Goal: Complete application form

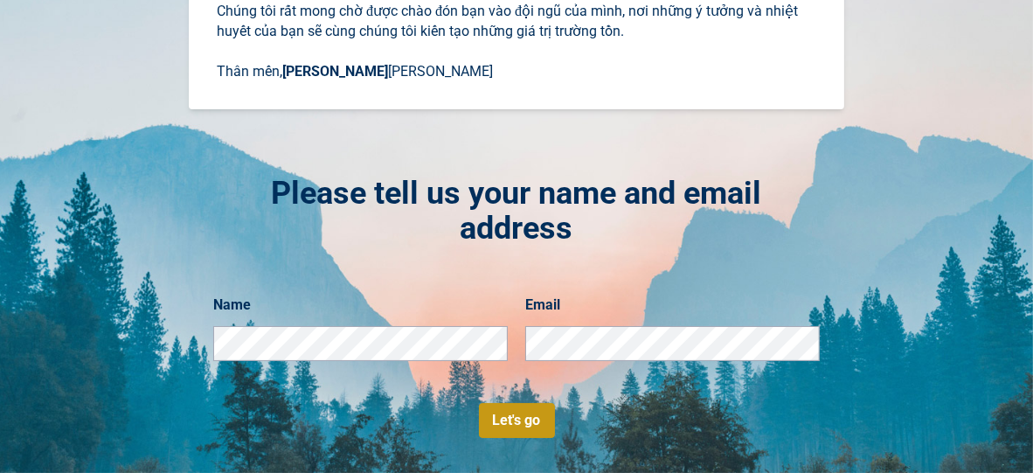
scroll to position [467, 0]
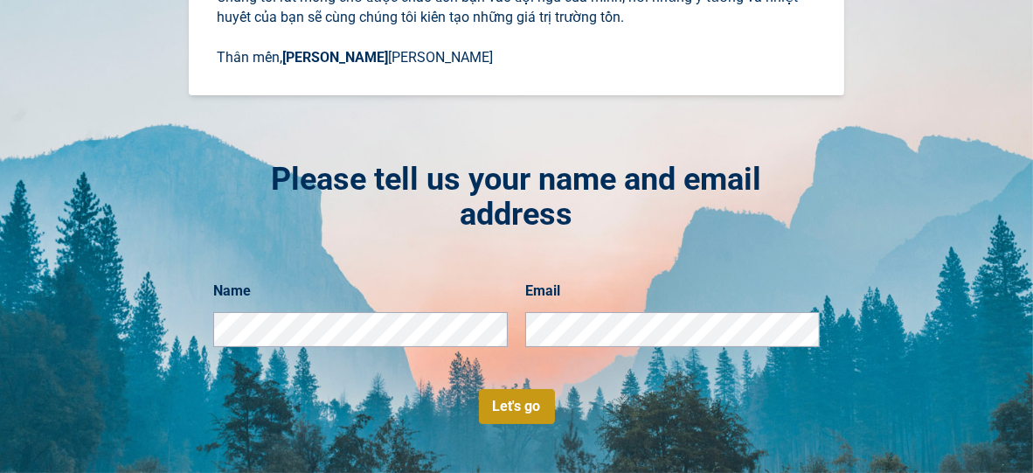
click at [496, 400] on button "Let's go" at bounding box center [517, 406] width 76 height 35
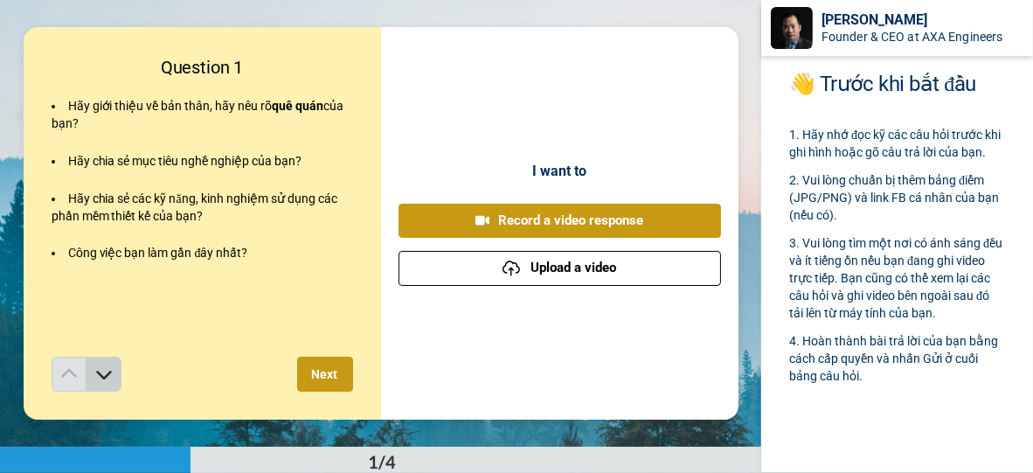
click at [95, 377] on icon at bounding box center [103, 373] width 17 height 17
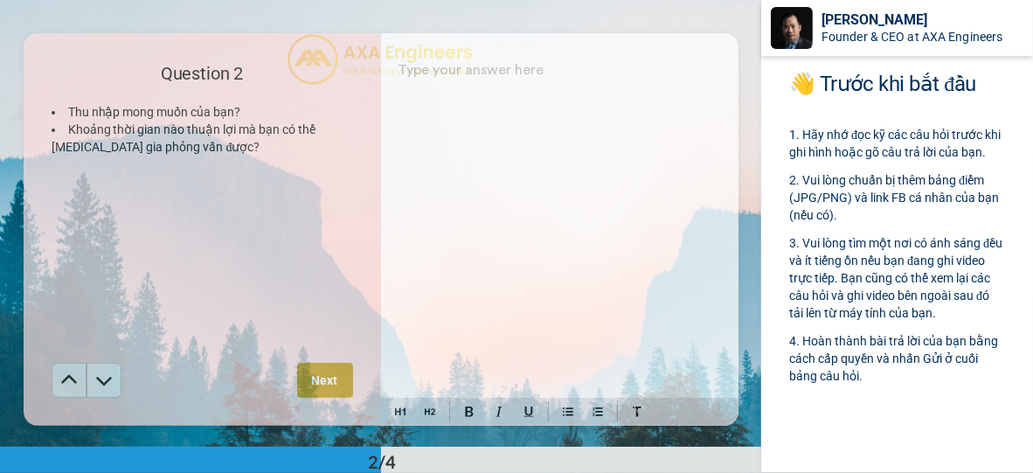
scroll to position [447, 0]
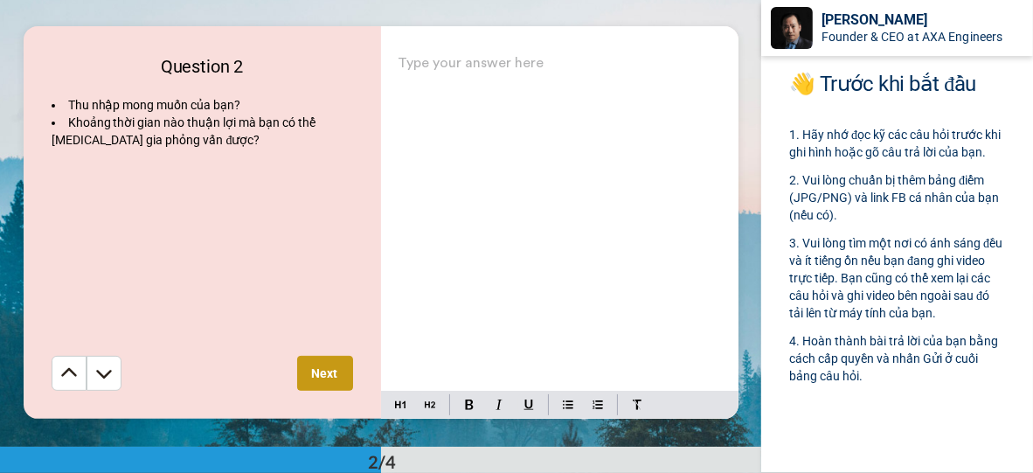
click at [501, 79] on p "Type your answer here ﻿" at bounding box center [559, 70] width 322 height 24
click at [113, 369] on button at bounding box center [103, 373] width 35 height 35
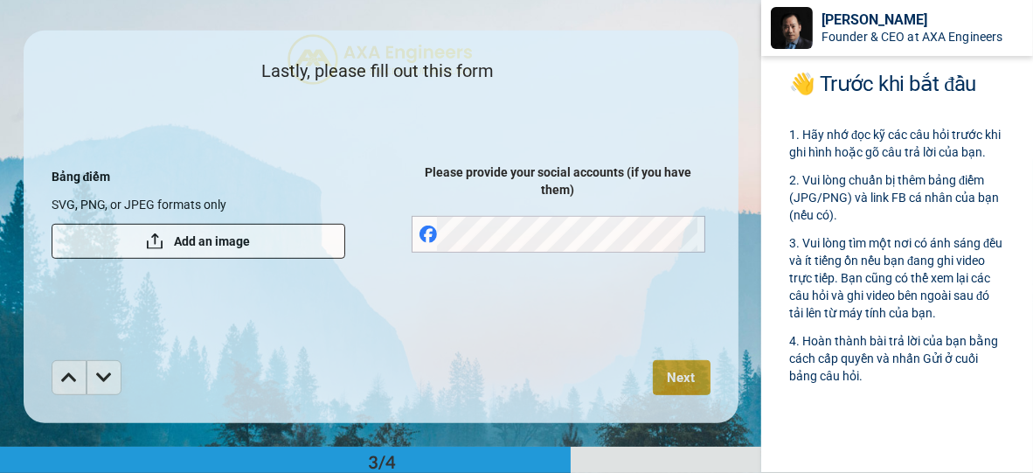
scroll to position [893, 0]
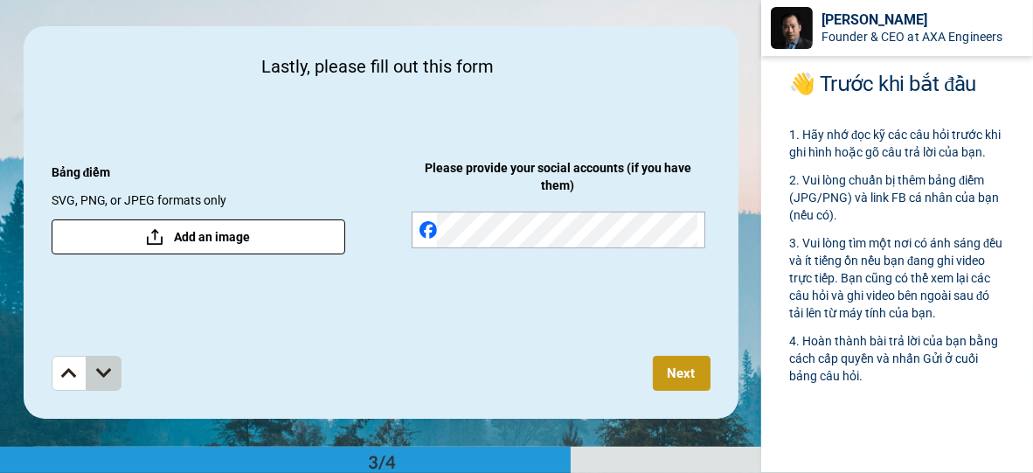
click at [98, 379] on icon at bounding box center [104, 372] width 16 height 17
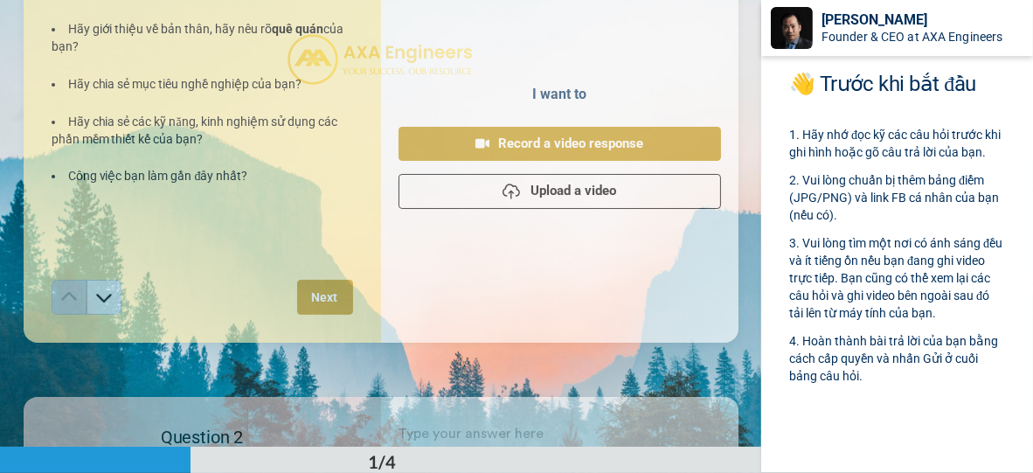
scroll to position [0, 0]
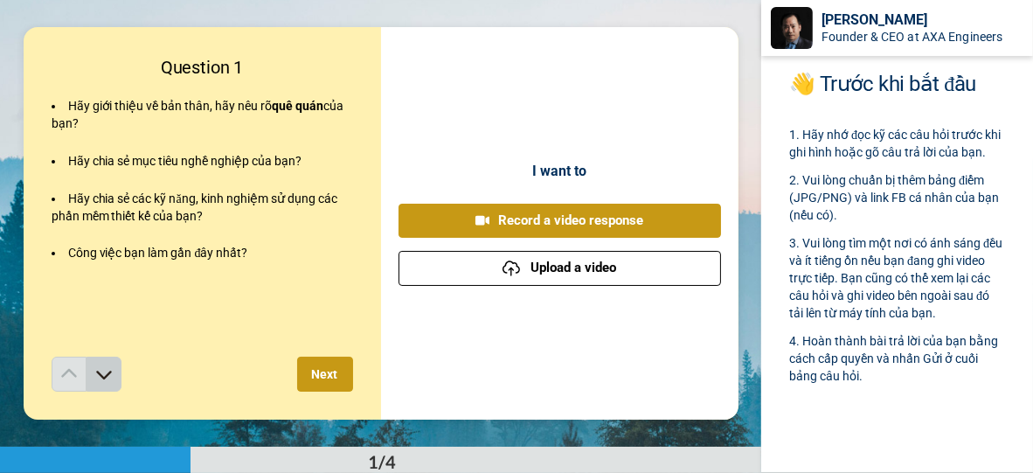
click at [98, 378] on icon at bounding box center [104, 375] width 16 height 9
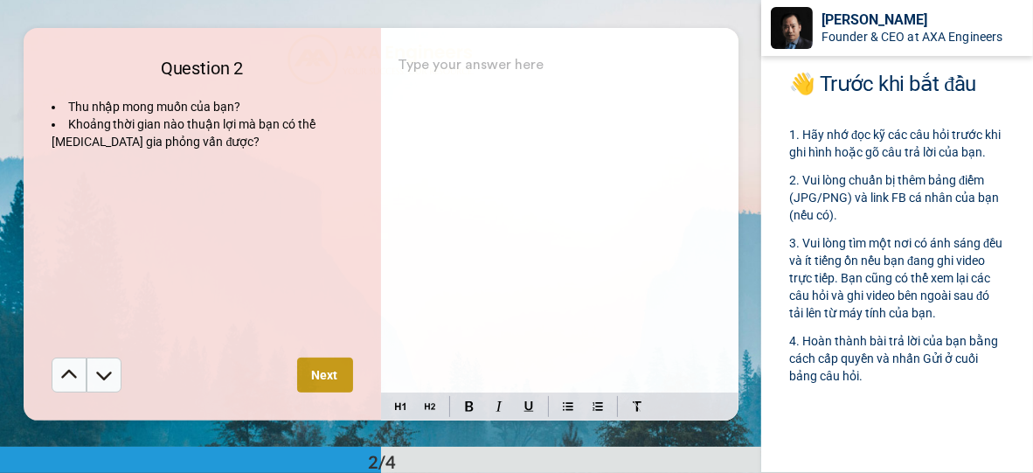
scroll to position [447, 0]
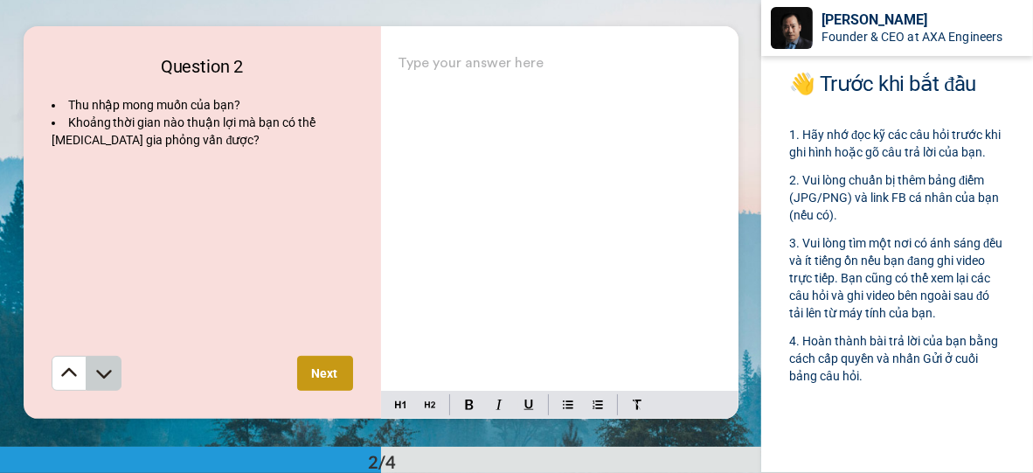
click at [95, 386] on button at bounding box center [103, 373] width 35 height 35
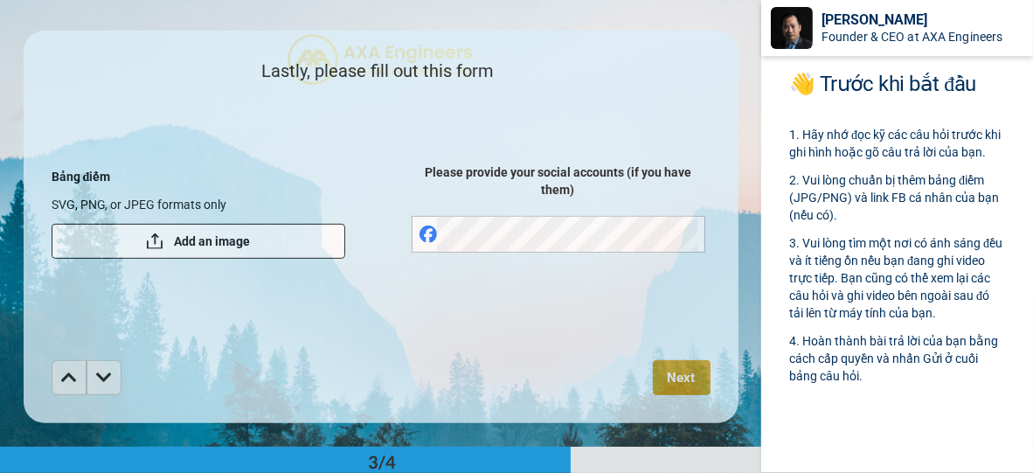
scroll to position [893, 0]
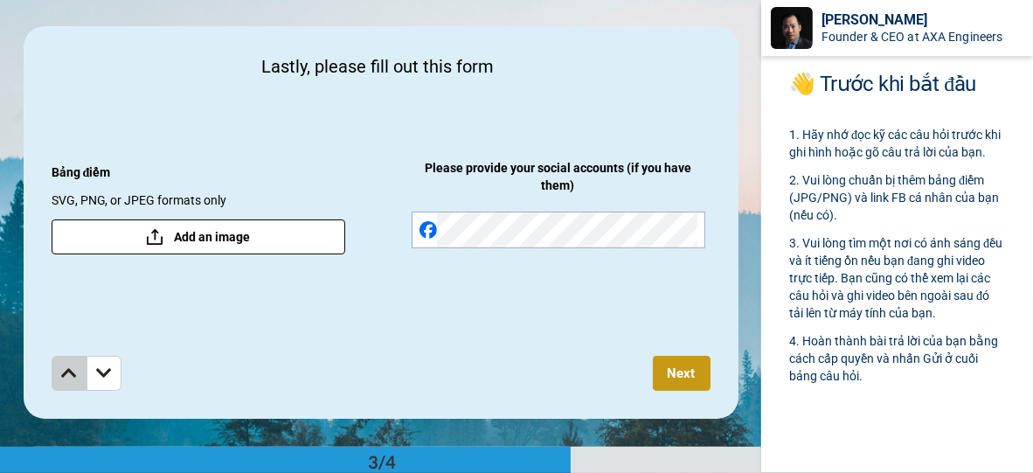
click at [78, 372] on button at bounding box center [69, 373] width 35 height 35
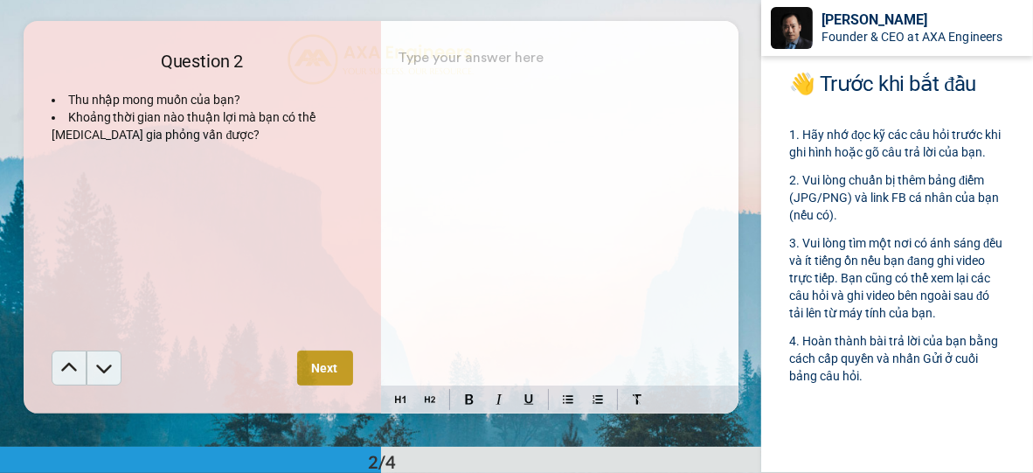
scroll to position [447, 0]
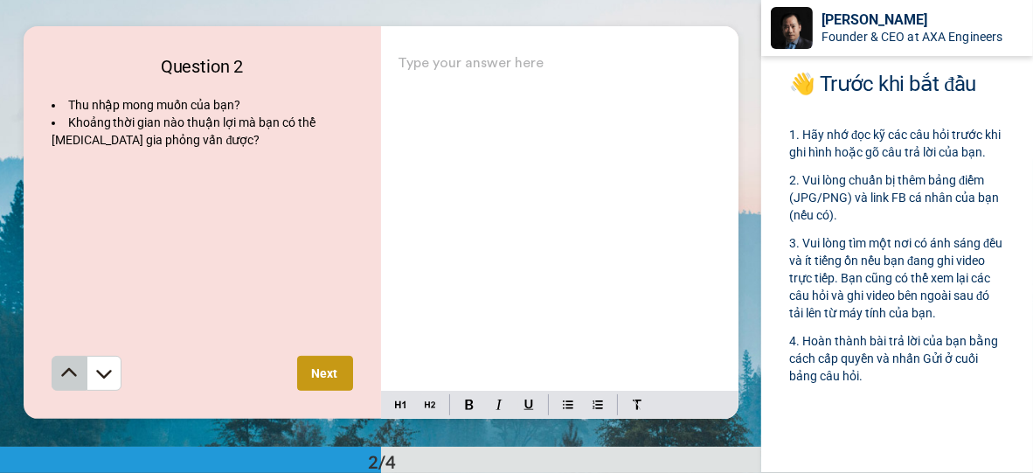
click at [68, 370] on icon at bounding box center [68, 372] width 17 height 17
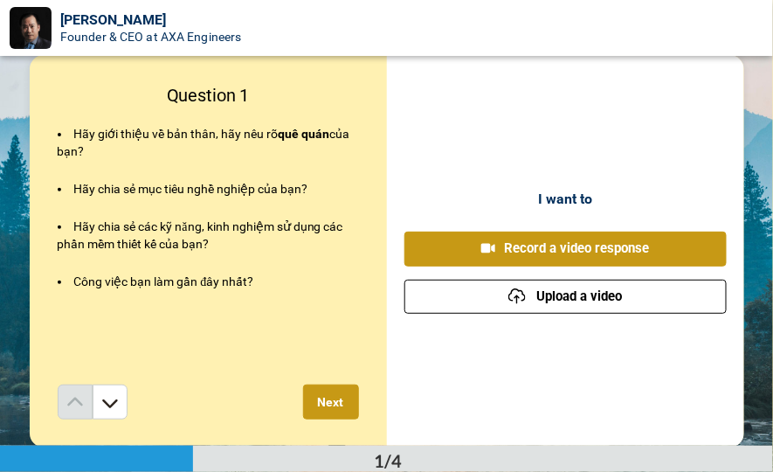
scroll to position [3, 0]
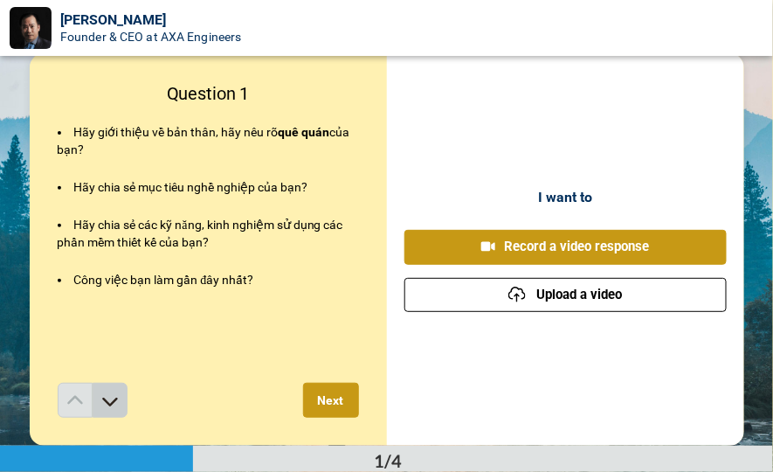
click at [102, 404] on icon at bounding box center [110, 401] width 16 height 9
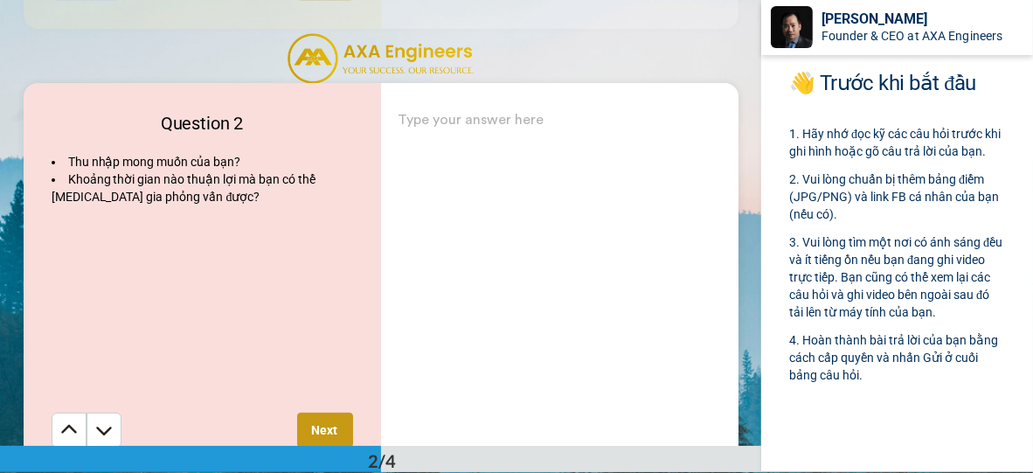
scroll to position [474, 0]
